Goal: Obtain resource: Download file/media

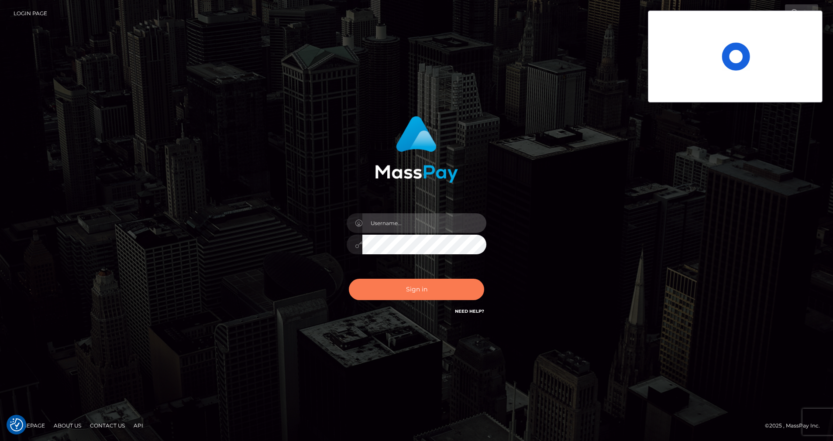
type input "cris.silversocial"
click at [405, 289] on button "Sign in" at bounding box center [416, 289] width 135 height 21
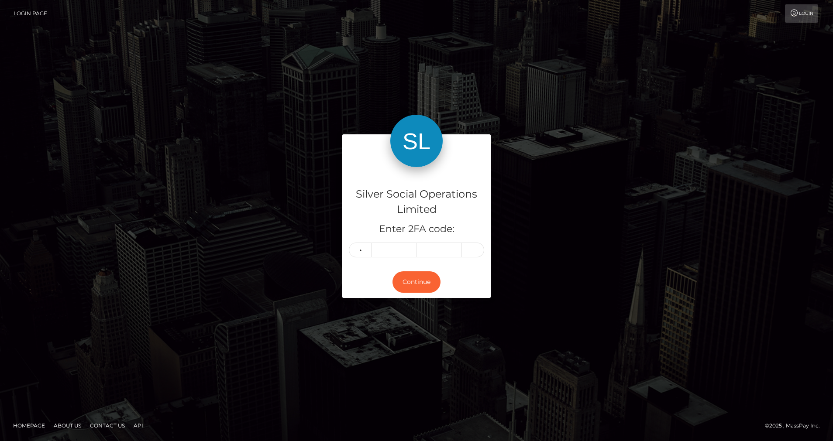
type input "0"
type input "2"
type input "4"
type input "2"
type input "8"
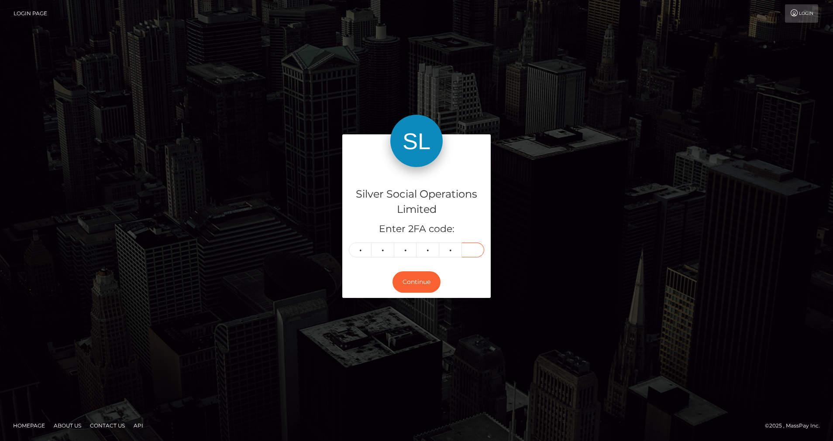
type input "4"
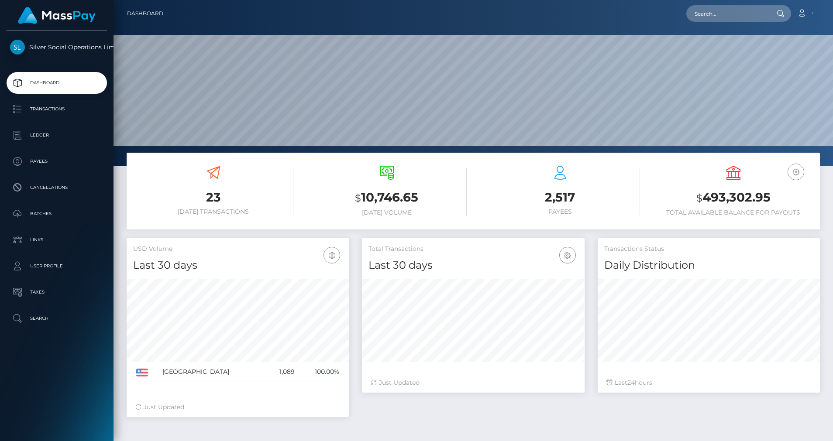
scroll to position [155, 223]
click at [46, 136] on p "Ledger" at bounding box center [56, 135] width 93 height 13
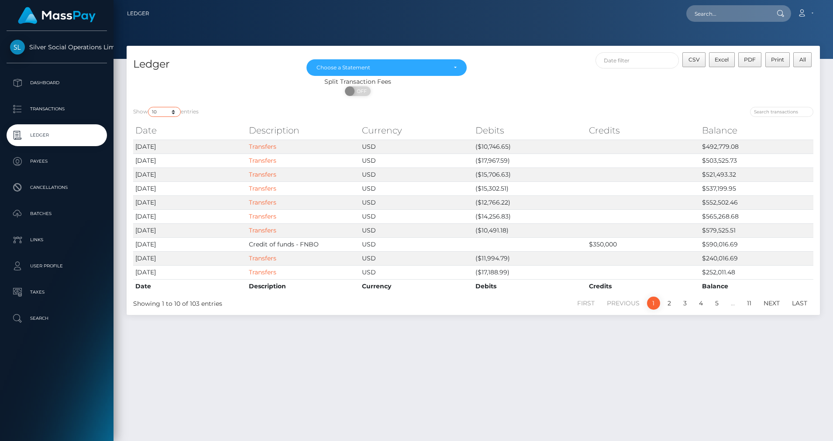
click at [178, 115] on select "10 25 50 100 250" at bounding box center [164, 112] width 33 height 10
select select "50"
click at [149, 107] on select "10 25 50 100 250" at bounding box center [164, 112] width 33 height 10
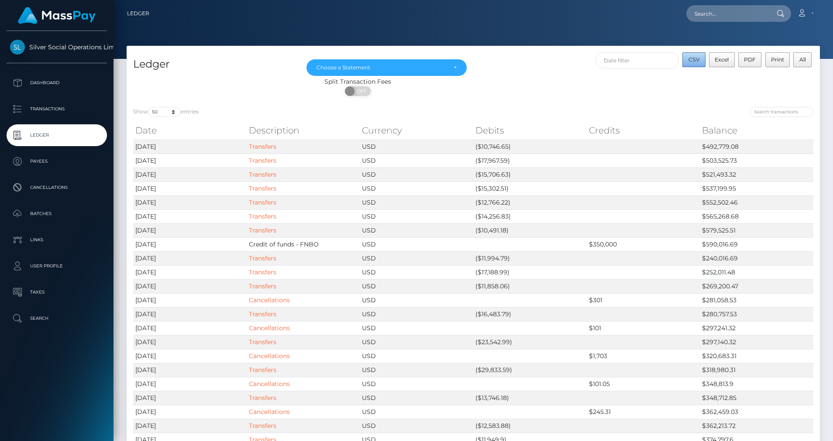
click at [698, 63] on button "CSV" at bounding box center [693, 59] width 23 height 15
click at [407, 70] on div "Choose a Statement" at bounding box center [381, 67] width 130 height 7
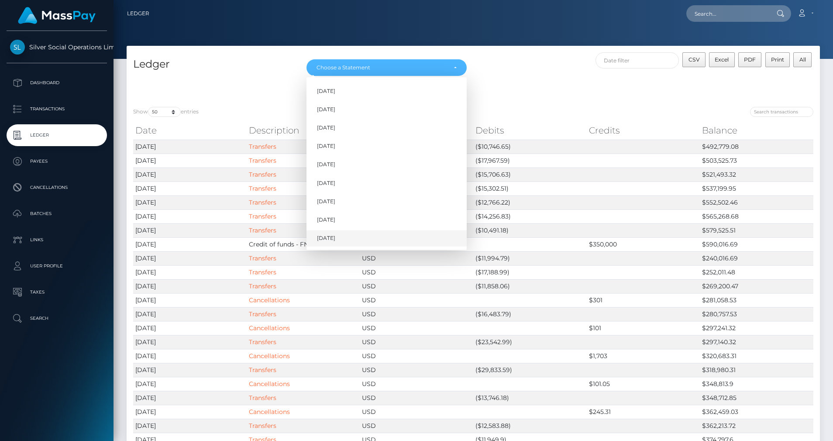
click at [335, 240] on span "[DATE]" at bounding box center [326, 238] width 18 height 8
select select "[DATE]"
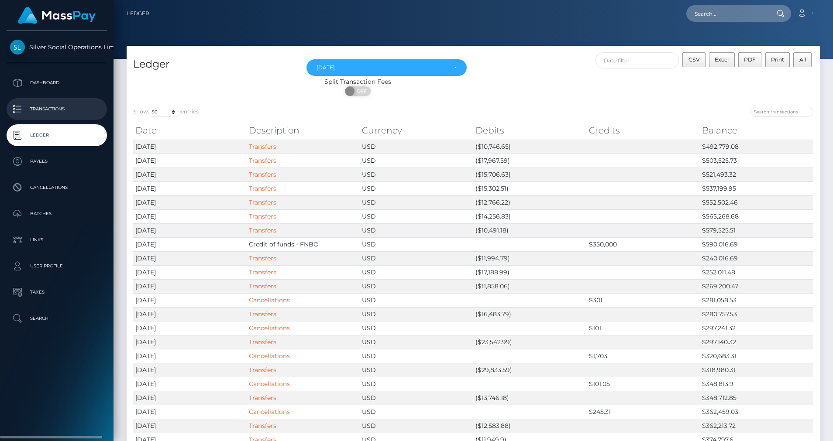
click at [48, 102] on link "Transactions" at bounding box center [57, 109] width 100 height 22
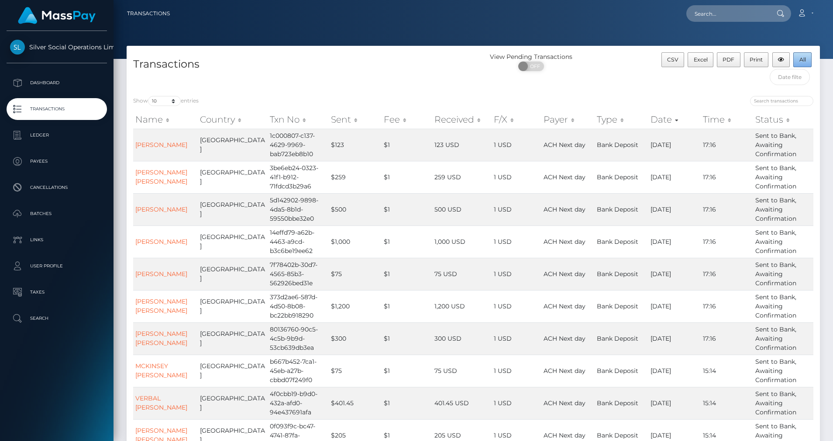
click at [802, 56] on button "All" at bounding box center [802, 59] width 18 height 15
